Goal: Contribute content: Add original content to the website for others to see

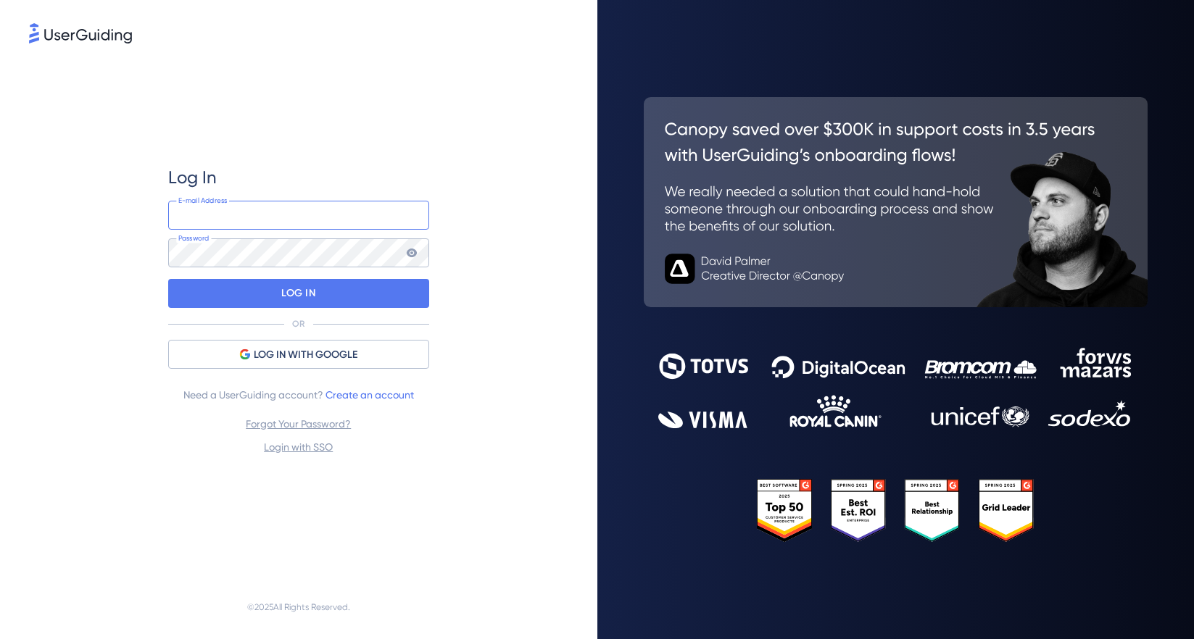
click at [269, 222] on input "email" at bounding box center [298, 215] width 261 height 29
type input "[EMAIL_ADDRESS][DOMAIN_NAME]"
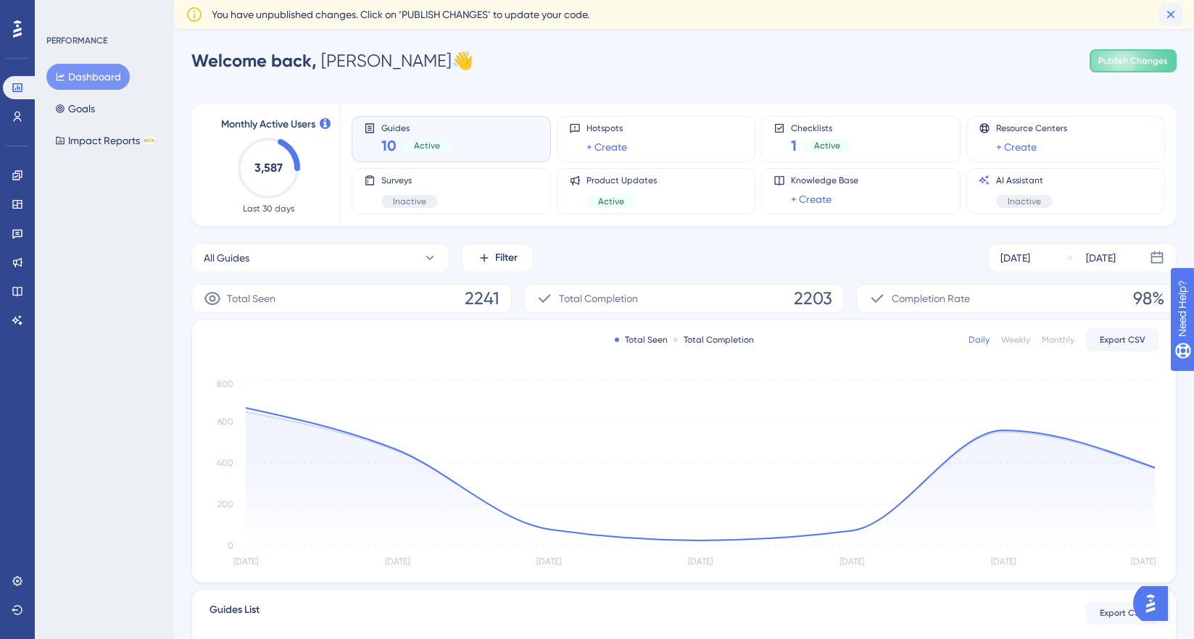
click at [1170, 14] on icon at bounding box center [1171, 15] width 8 height 8
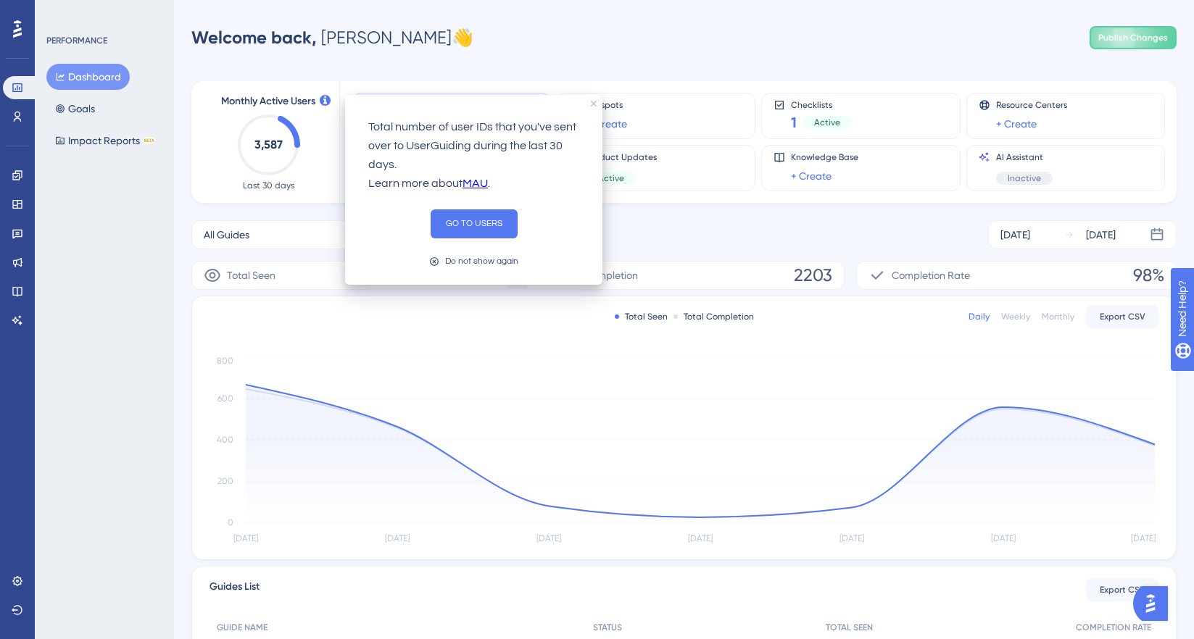
click at [505, 36] on div "Welcome back, [PERSON_NAME] 👋 Publish Changes" at bounding box center [683, 37] width 985 height 29
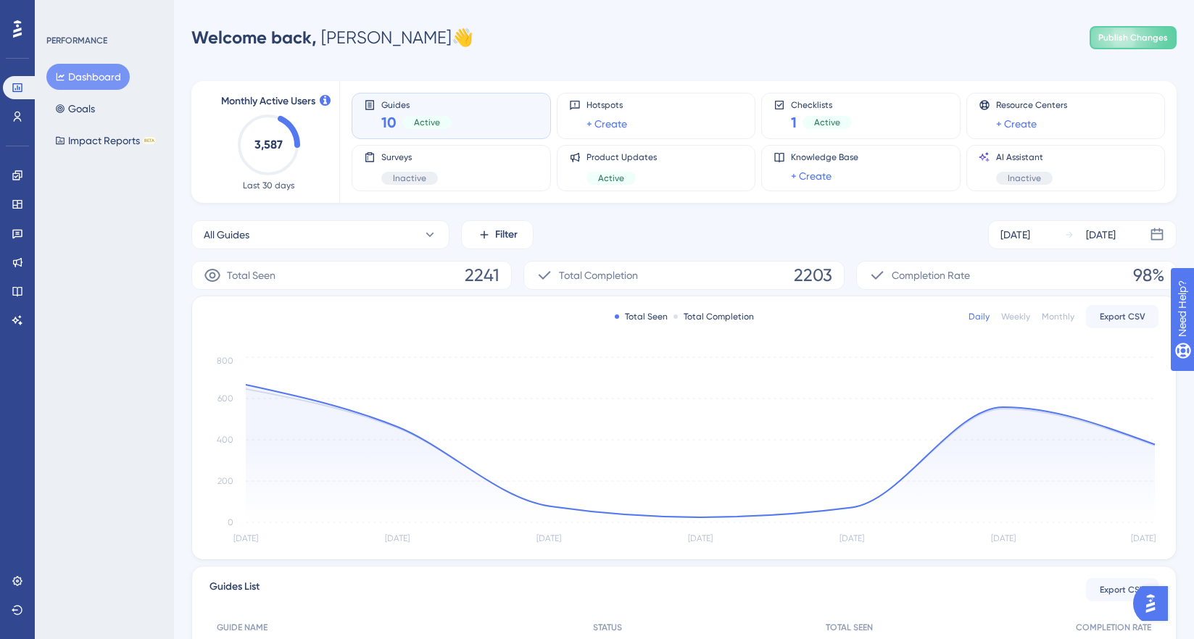
click at [420, 111] on div "Guides 10 Active" at bounding box center [416, 115] width 70 height 33
click at [21, 170] on icon at bounding box center [16, 174] width 9 height 9
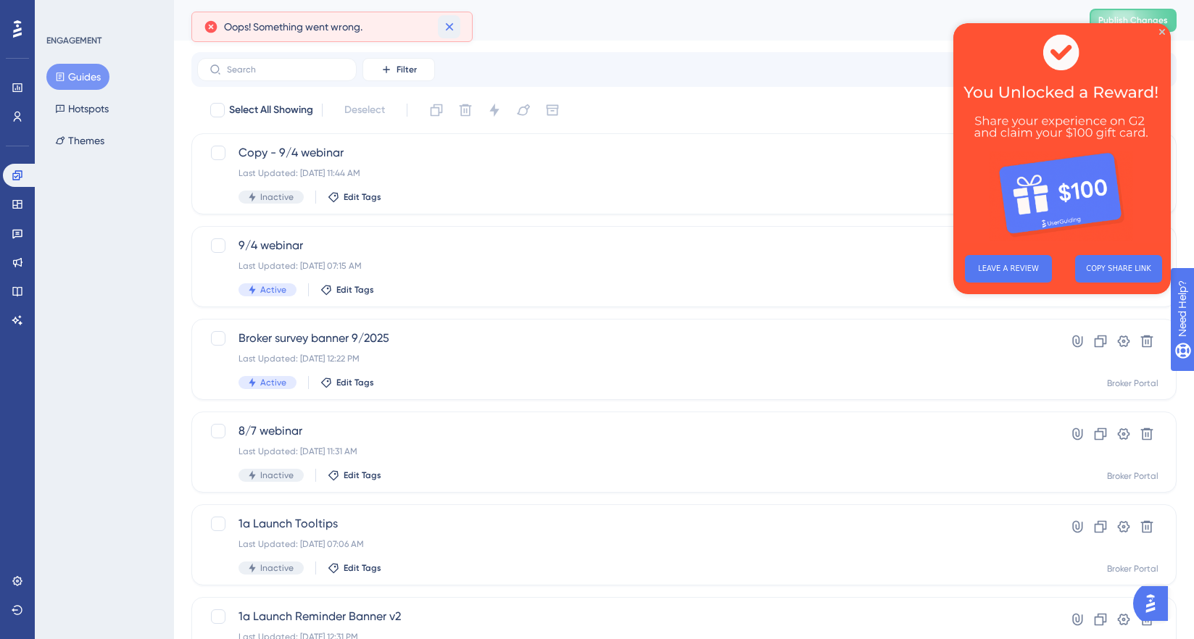
click at [452, 24] on icon at bounding box center [449, 27] width 8 height 8
click at [1161, 32] on icon "Close Preview" at bounding box center [1162, 32] width 6 height 6
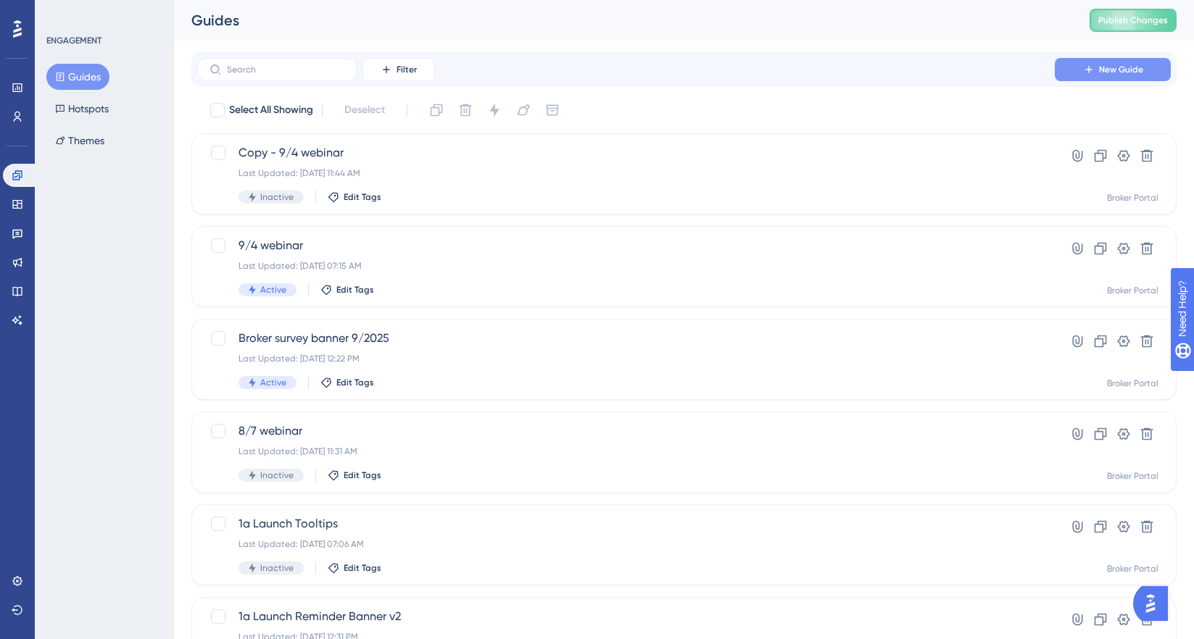
click at [1124, 72] on span "New Guide" at bounding box center [1121, 70] width 44 height 12
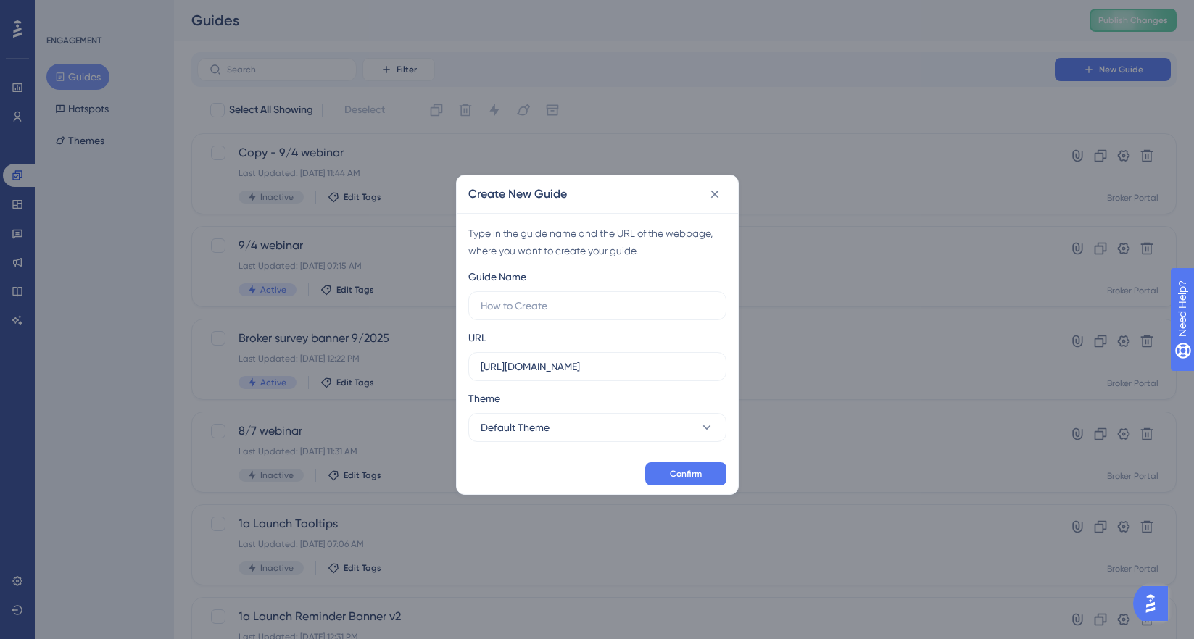
drag, startPoint x: 539, startPoint y: 308, endPoint x: 569, endPoint y: 274, distance: 45.2
click at [539, 308] on input "text" at bounding box center [597, 306] width 233 height 16
click at [481, 307] on input "NPN Requirement" at bounding box center [597, 306] width 233 height 16
click at [548, 309] on input "NPN Requirement" at bounding box center [597, 306] width 233 height 16
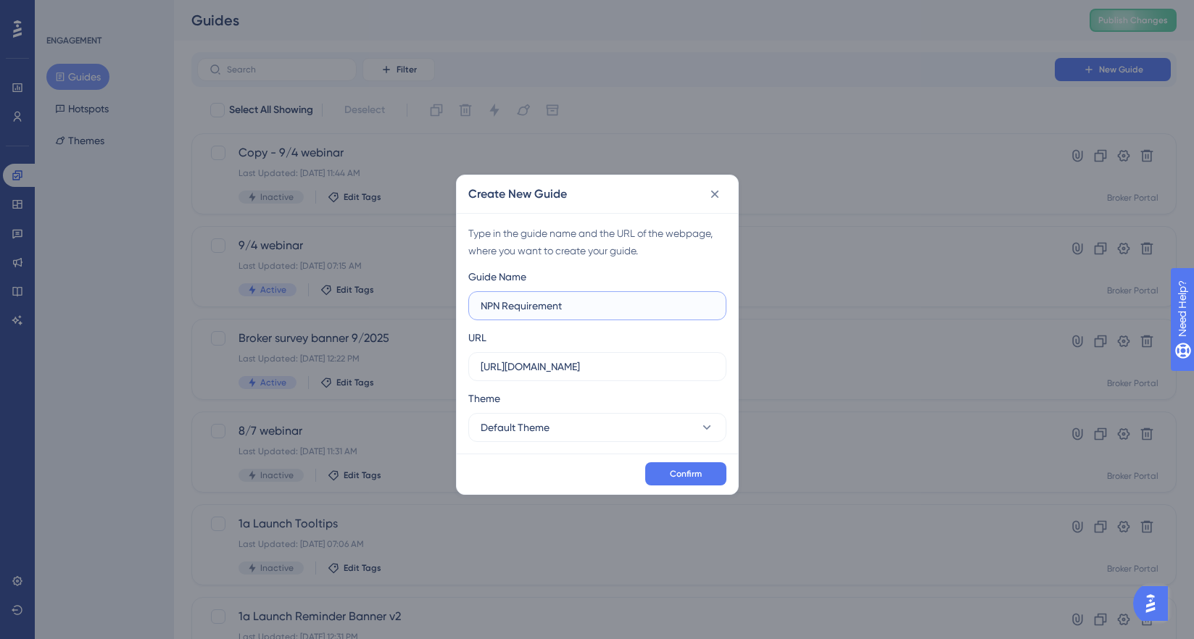
click at [548, 309] on input "NPN Requirement" at bounding box center [597, 306] width 233 height 16
paste input "Missing NPN UserGuide reques"
click at [594, 305] on input "Missing NPN UserGuide request" at bounding box center [597, 306] width 233 height 16
drag, startPoint x: 539, startPoint y: 307, endPoint x: 586, endPoint y: 306, distance: 47.1
click at [586, 306] on input "Missing NPN UserGuide Request" at bounding box center [597, 306] width 233 height 16
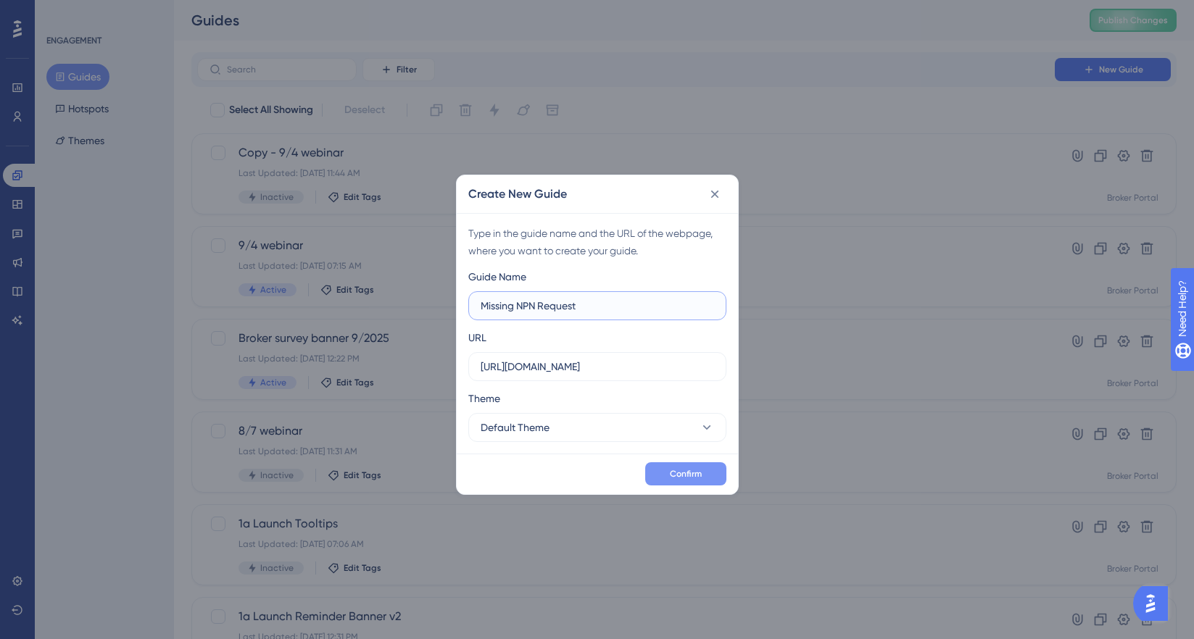
type input "Missing NPN Request"
click at [702, 474] on button "Confirm" at bounding box center [685, 473] width 81 height 23
